Goal: Find specific page/section: Find specific page/section

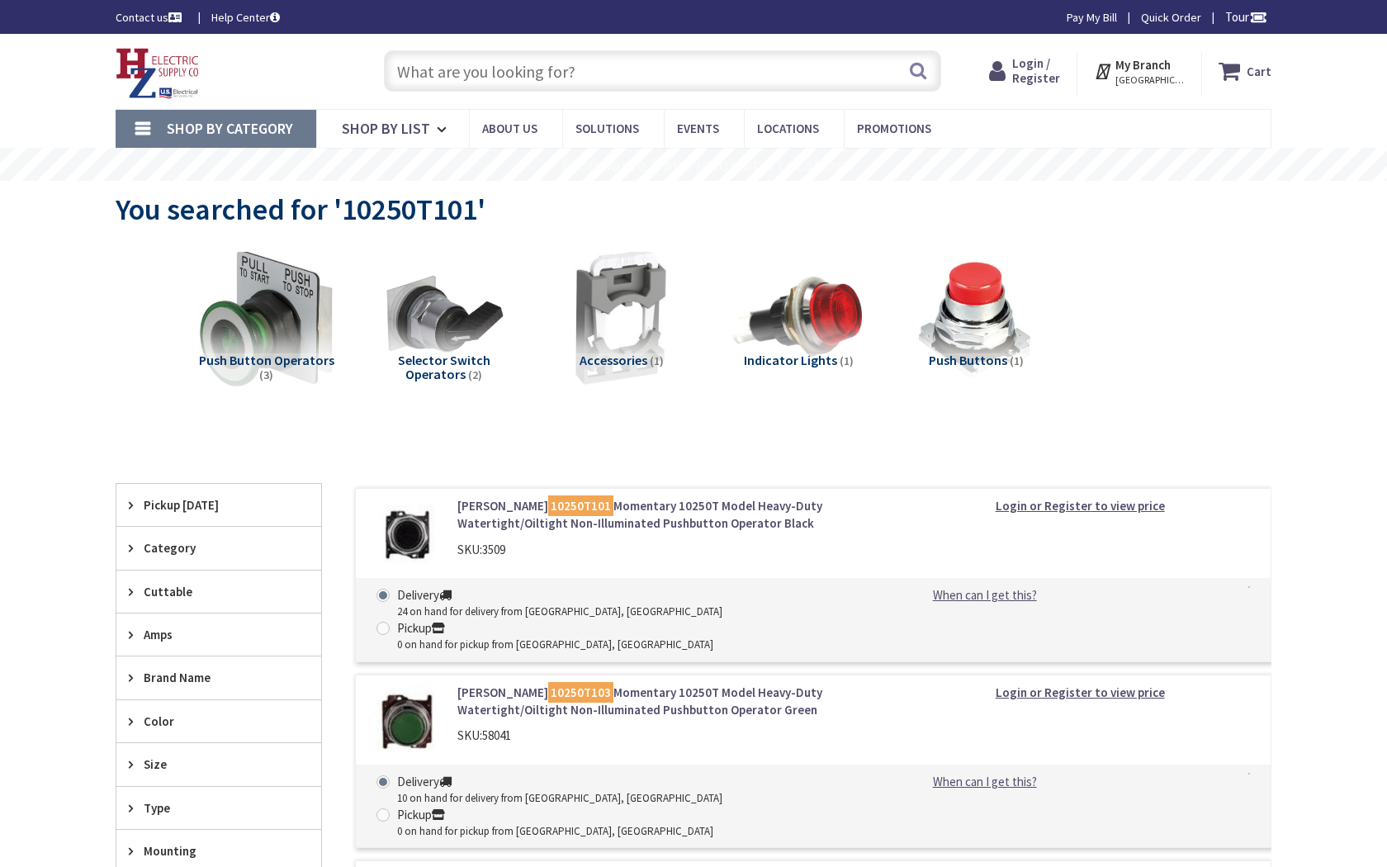
type input "Seminole Park, 30802 Seminole Pl, Laguna Niguel, CA 92677, USA"
